Goal: Task Accomplishment & Management: Use online tool/utility

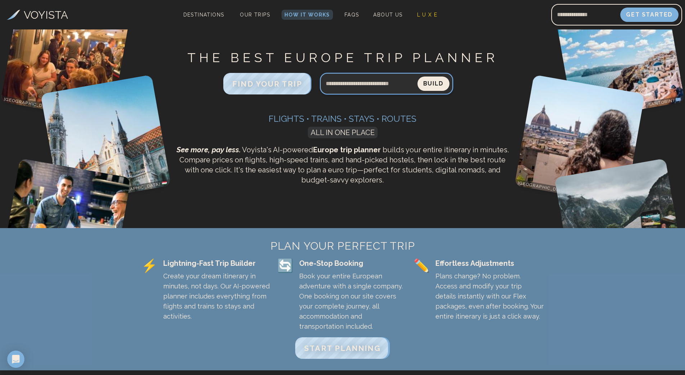
click at [390, 85] on input "Search query" at bounding box center [368, 83] width 97 height 17
click at [252, 15] on span "Our Trips" at bounding box center [255, 15] width 30 height 6
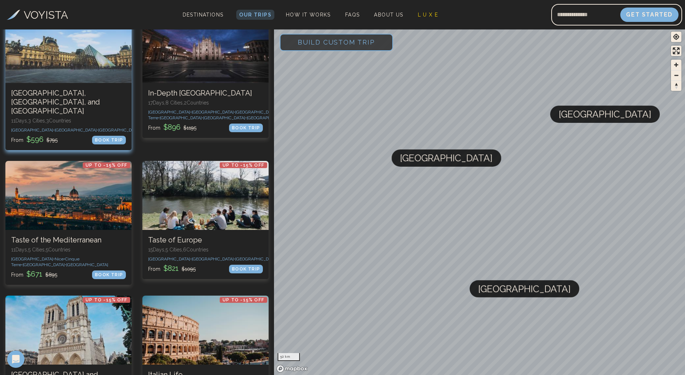
scroll to position [628, 0]
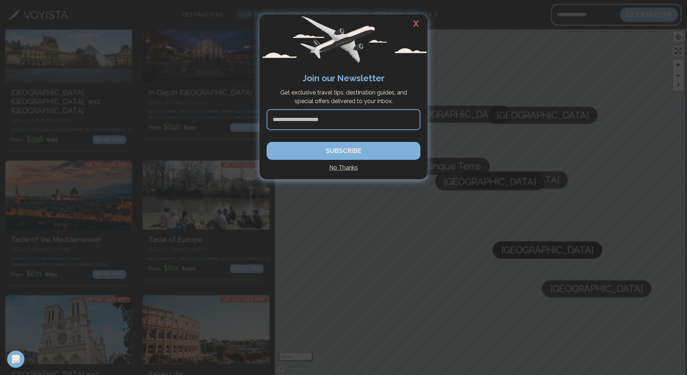
click at [419, 22] on h2 "X" at bounding box center [416, 23] width 23 height 19
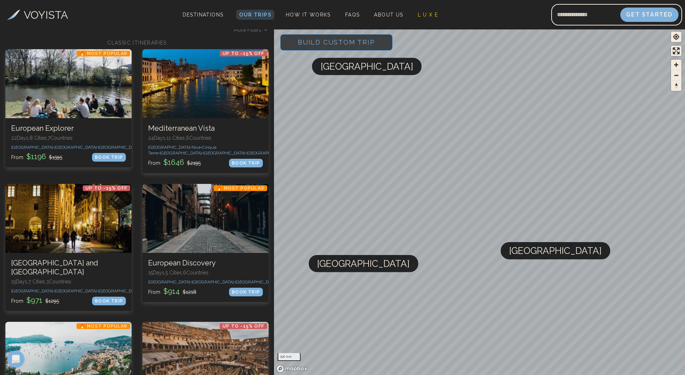
scroll to position [0, 0]
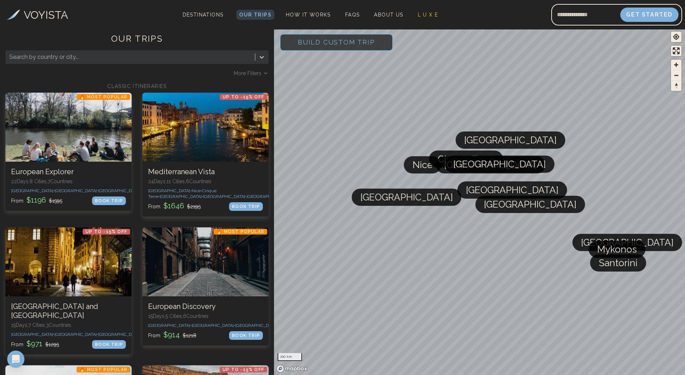
click at [264, 74] on icon at bounding box center [266, 73] width 6 height 6
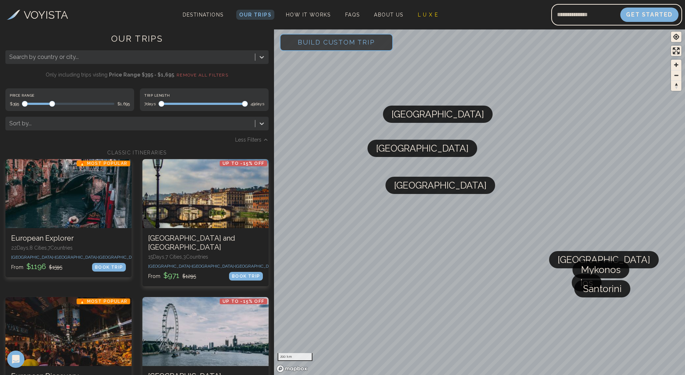
click at [52, 101] on span "Maximum" at bounding box center [52, 104] width 6 height 6
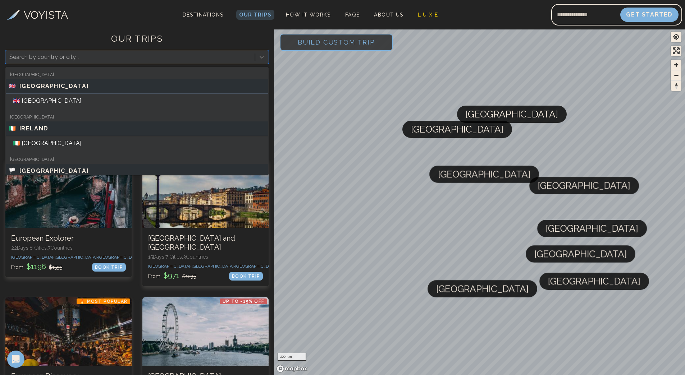
click at [84, 60] on div at bounding box center [130, 57] width 242 height 10
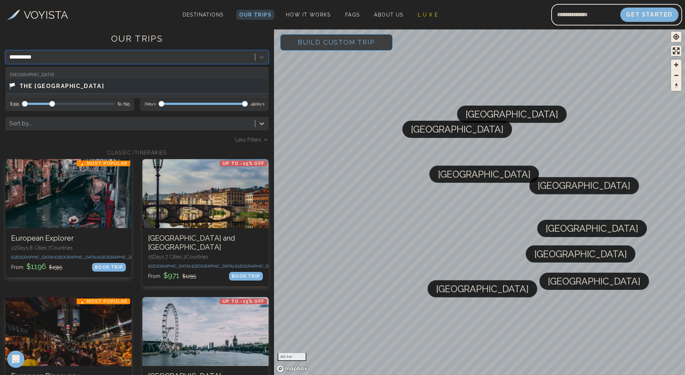
type input "**********"
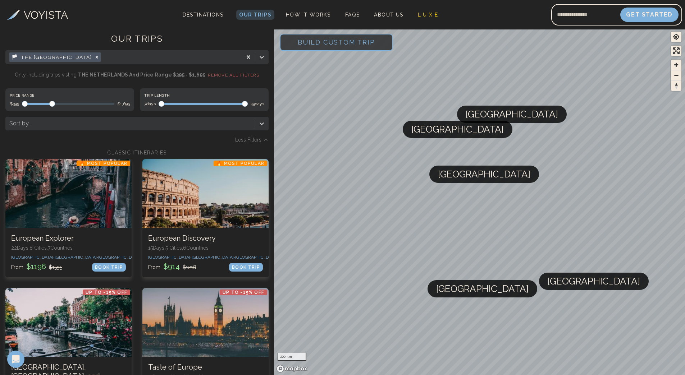
click at [325, 49] on span "Build Custom Trip" at bounding box center [336, 42] width 100 height 31
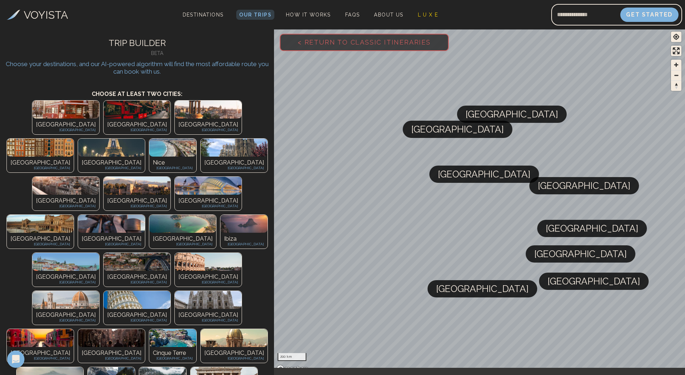
click at [74, 139] on img at bounding box center [40, 148] width 67 height 18
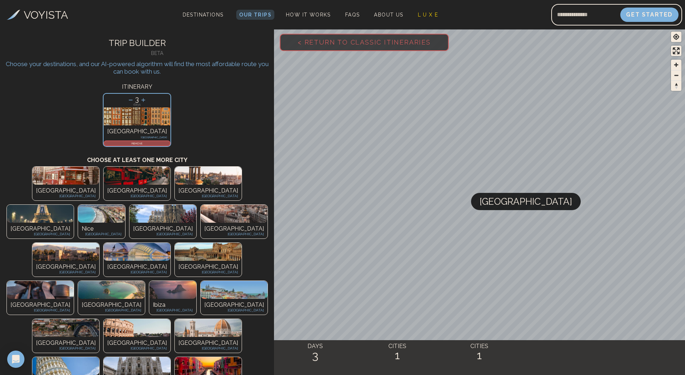
click at [74, 205] on img at bounding box center [40, 214] width 67 height 18
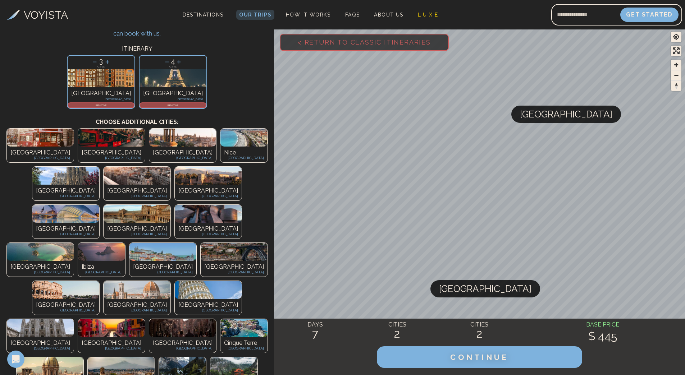
scroll to position [38, 0]
click at [99, 63] on icon at bounding box center [95, 63] width 8 height 8
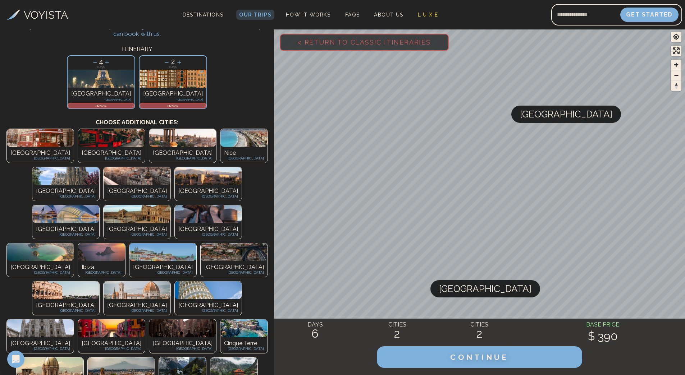
click at [99, 63] on icon at bounding box center [95, 63] width 8 height 8
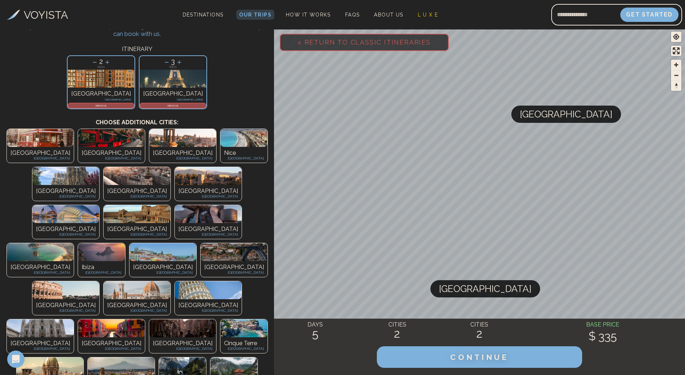
click at [109, 63] on icon at bounding box center [107, 62] width 4 height 4
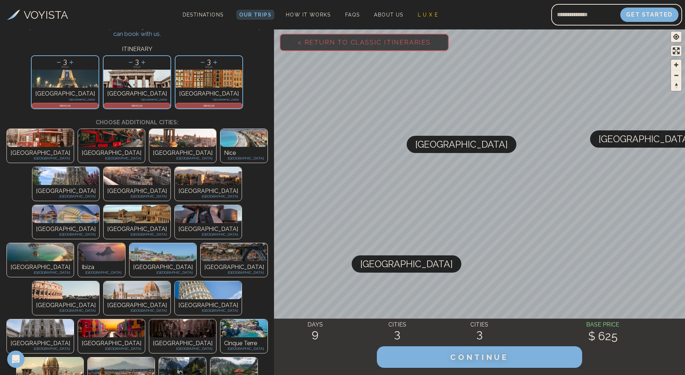
click at [99, 167] on img at bounding box center [65, 176] width 67 height 18
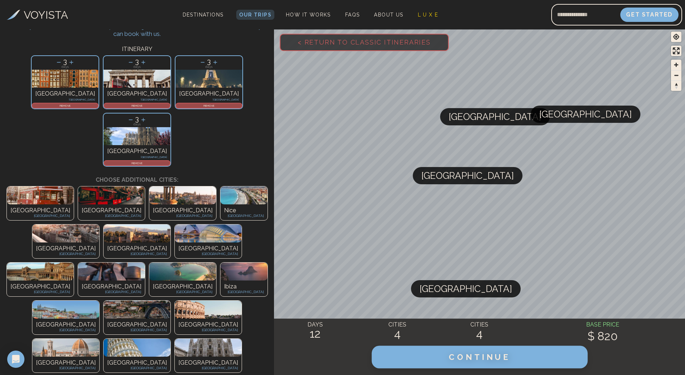
click at [450, 366] on button "CONTINUE" at bounding box center [479, 357] width 216 height 23
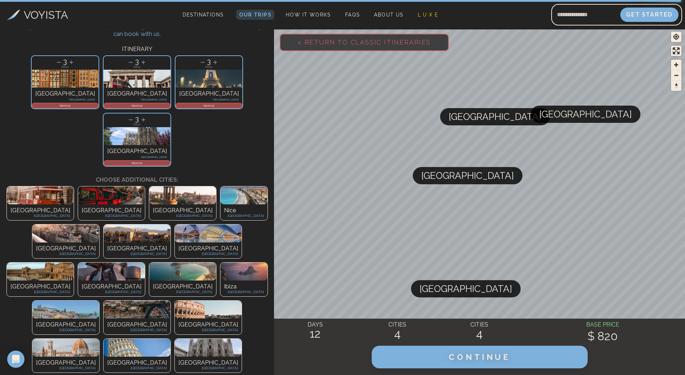
click at [450, 366] on button "CONTINUE" at bounding box center [479, 357] width 216 height 23
click at [448, 358] on button "CONTINUE" at bounding box center [479, 357] width 216 height 23
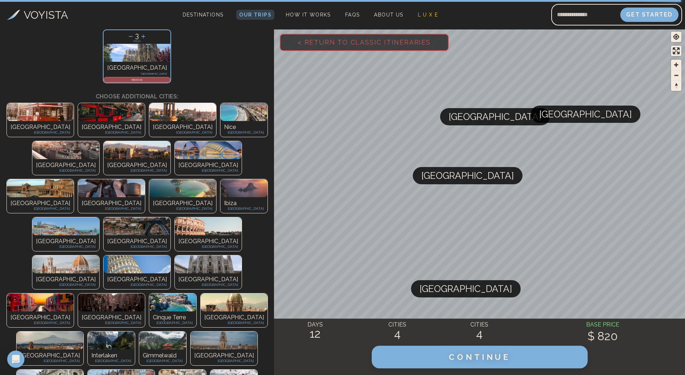
click at [486, 355] on span "CONTINUE" at bounding box center [479, 357] width 61 height 9
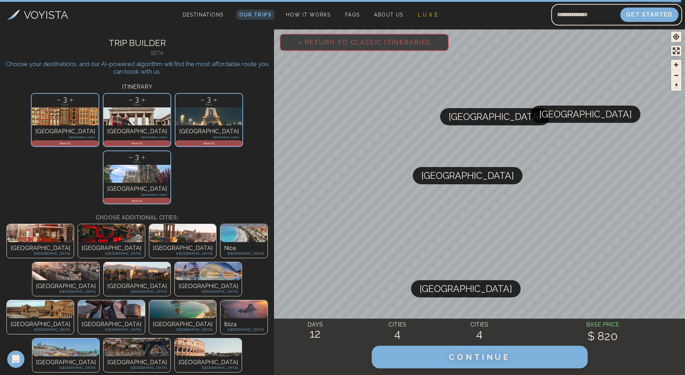
click at [371, 346] on button "CONTINUE" at bounding box center [479, 357] width 216 height 23
click at [527, 358] on button "CONTINUE" at bounding box center [479, 357] width 216 height 23
click at [134, 154] on icon at bounding box center [131, 158] width 8 height 8
click at [361, 44] on span "< Return to Classic Itineraries" at bounding box center [364, 42] width 156 height 31
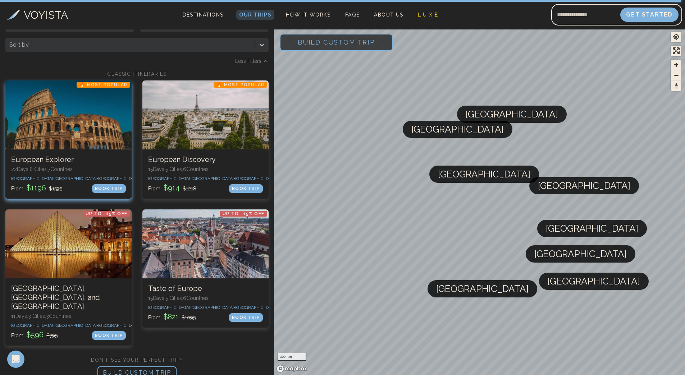
scroll to position [79, 0]
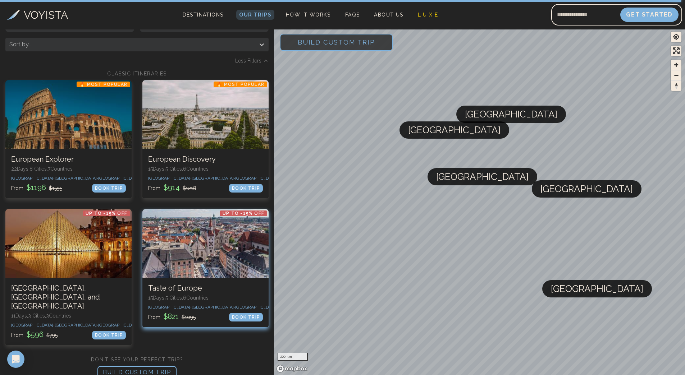
click at [165, 266] on div at bounding box center [205, 243] width 126 height 69
click at [207, 278] on div at bounding box center [205, 243] width 126 height 69
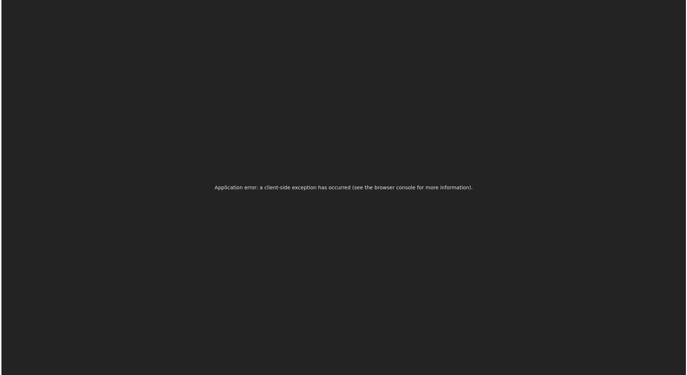
scroll to position [0, 0]
